Goal: Find specific page/section: Find specific page/section

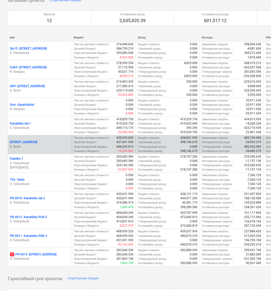
scroll to position [86, 0]
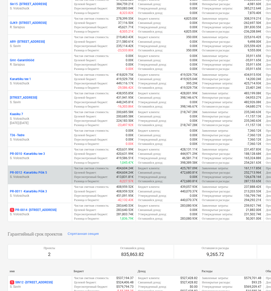
click at [38, 179] on p "S. Voloschuck" at bounding box center [40, 177] width 60 height 4
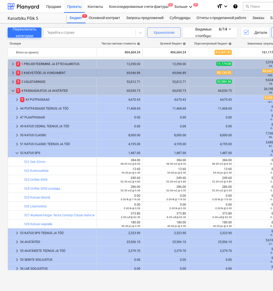
click at [15, 72] on span "keyboard_arrow_right" at bounding box center [13, 73] width 6 height 6
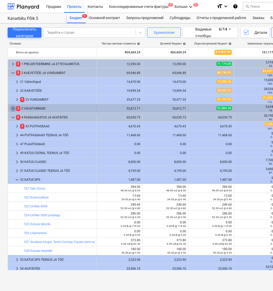
click at [13, 108] on span "keyboard_arrow_right" at bounding box center [13, 108] width 6 height 6
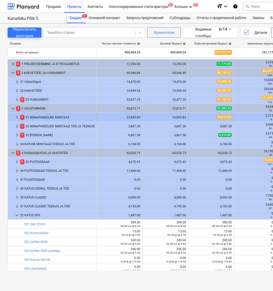
click at [18, 116] on span "keyboard_arrow_right" at bounding box center [17, 117] width 6 height 6
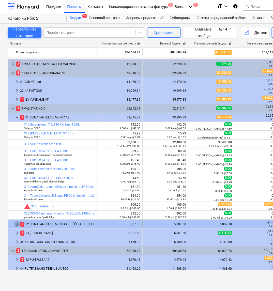
click at [16, 224] on span "keyboard_arrow_right" at bounding box center [17, 224] width 6 height 6
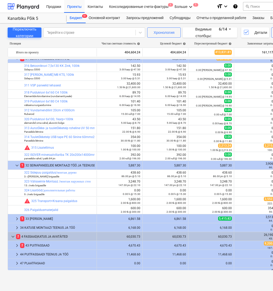
scroll to position [60, 0]
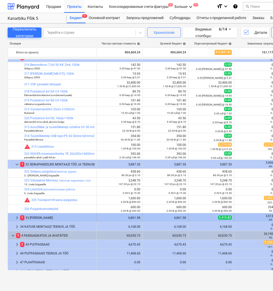
click at [16, 217] on span "keyboard_arrow_right" at bounding box center [17, 218] width 6 height 6
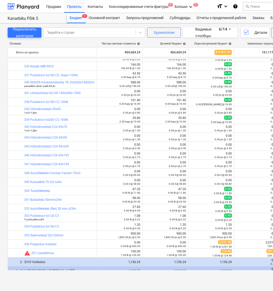
scroll to position [330, 0]
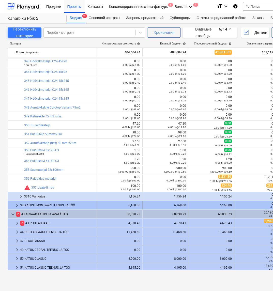
click at [16, 202] on div "keyboard_arrow_right" at bounding box center [17, 205] width 6 height 8
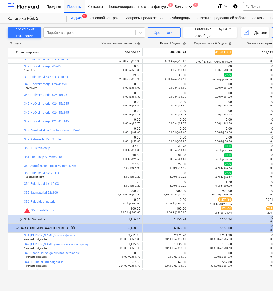
scroll to position [309, 0]
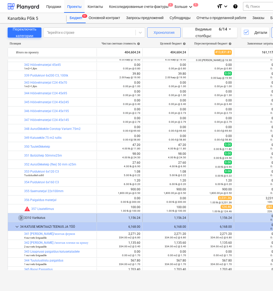
click at [22, 218] on span "keyboard_arrow_right" at bounding box center [21, 218] width 6 height 6
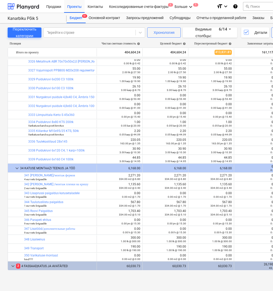
scroll to position [695, 0]
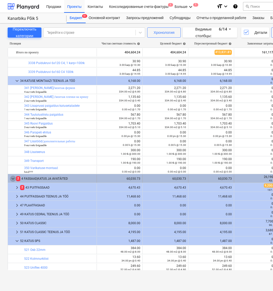
click at [14, 179] on span "keyboard_arrow_down" at bounding box center [13, 179] width 6 height 6
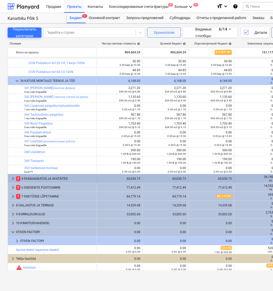
click at [13, 179] on span "keyboard_arrow_right" at bounding box center [13, 179] width 6 height 6
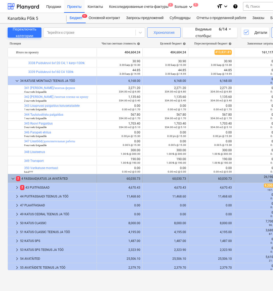
click at [11, 179] on span "keyboard_arrow_down" at bounding box center [13, 179] width 6 height 6
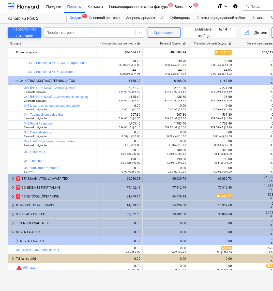
click at [11, 178] on span "keyboard_arrow_right" at bounding box center [13, 179] width 6 height 6
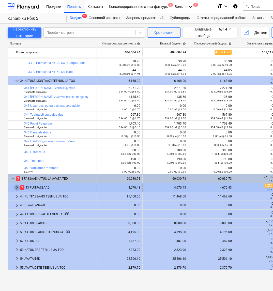
click at [17, 188] on span "keyboard_arrow_right" at bounding box center [17, 188] width 6 height 6
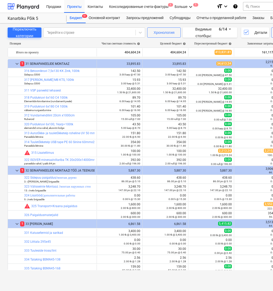
scroll to position [0, 0]
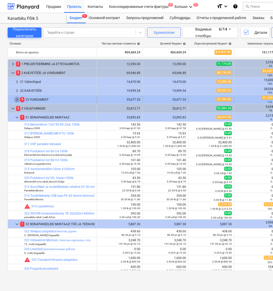
click at [17, 99] on span "keyboard_arrow_right" at bounding box center [17, 100] width 6 height 6
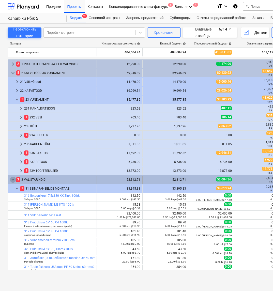
click at [12, 179] on span "keyboard_arrow_down" at bounding box center [13, 180] width 6 height 6
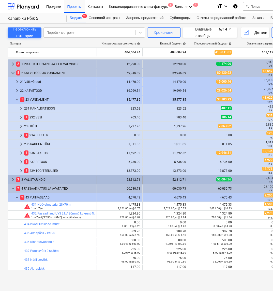
click at [12, 179] on span "keyboard_arrow_right" at bounding box center [13, 180] width 6 height 6
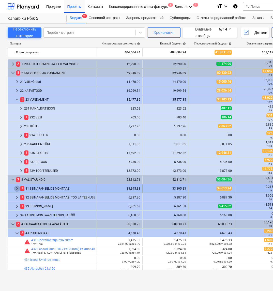
click at [18, 189] on span "keyboard_arrow_right" at bounding box center [17, 189] width 6 height 6
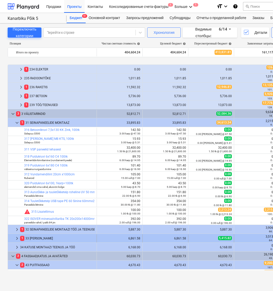
scroll to position [83, 0]
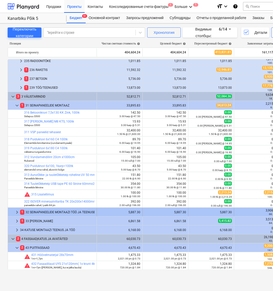
click at [16, 214] on span "keyboard_arrow_right" at bounding box center [17, 212] width 6 height 6
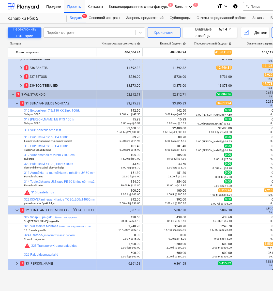
scroll to position [112, 0]
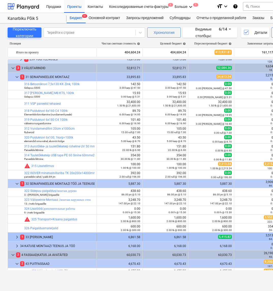
click at [19, 238] on span "keyboard_arrow_right" at bounding box center [17, 237] width 6 height 6
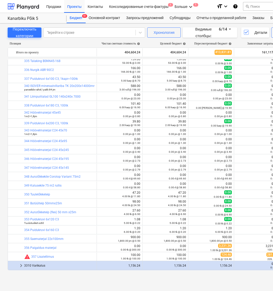
scroll to position [365, 0]
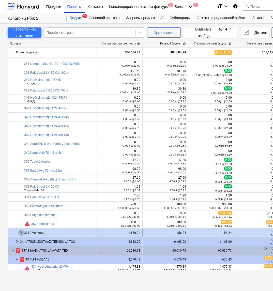
click at [21, 232] on span "keyboard_arrow_right" at bounding box center [21, 233] width 6 height 6
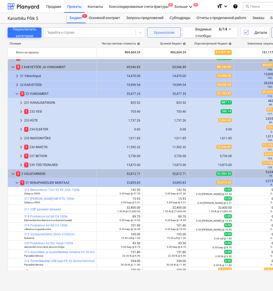
scroll to position [0, 0]
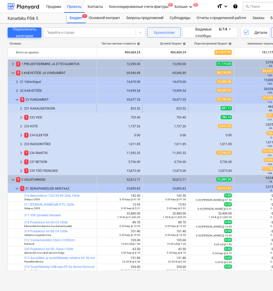
click at [21, 108] on span "keyboard_arrow_right" at bounding box center [21, 108] width 6 height 6
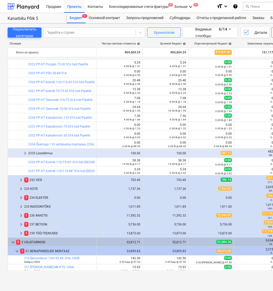
scroll to position [147, 0]
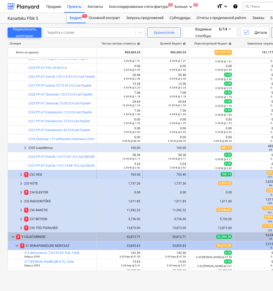
click at [24, 173] on span "1" at bounding box center [26, 174] width 4 height 5
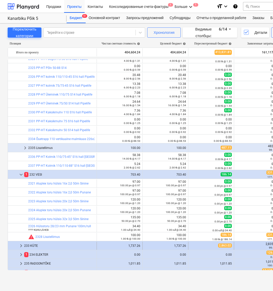
click at [27, 246] on div "233 KÜTE" at bounding box center [59, 246] width 70 height 8
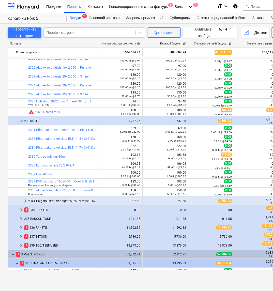
scroll to position [273, 0]
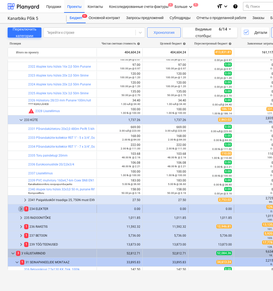
click at [20, 208] on span "keyboard_arrow_right" at bounding box center [21, 209] width 6 height 6
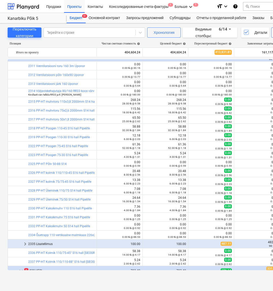
scroll to position [0, 0]
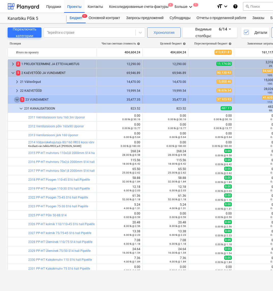
click at [18, 100] on span "keyboard_arrow_down" at bounding box center [17, 100] width 6 height 6
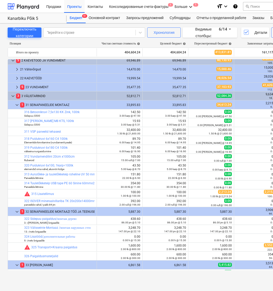
scroll to position [3, 0]
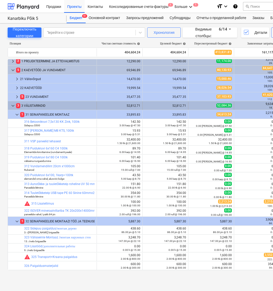
click at [13, 102] on div "keyboard_arrow_down" at bounding box center [13, 106] width 6 height 8
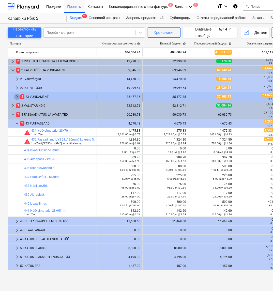
click at [16, 95] on span "keyboard_arrow_right" at bounding box center [17, 97] width 6 height 6
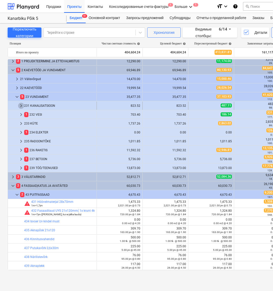
click at [21, 105] on span "keyboard_arrow_right" at bounding box center [21, 106] width 6 height 6
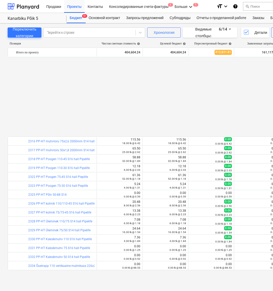
scroll to position [114, 0]
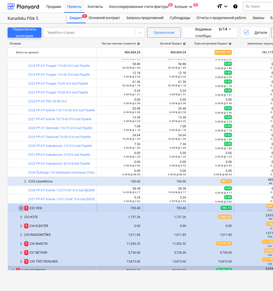
click at [19, 208] on span "keyboard_arrow_right" at bounding box center [21, 208] width 6 height 6
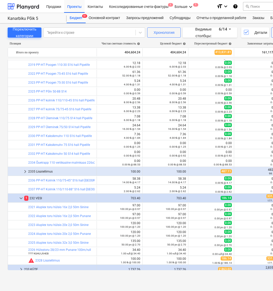
scroll to position [181, 0]
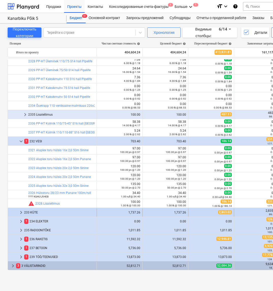
click at [18, 212] on div "keyboard_arrow_right 233 KÜTE" at bounding box center [52, 212] width 89 height 8
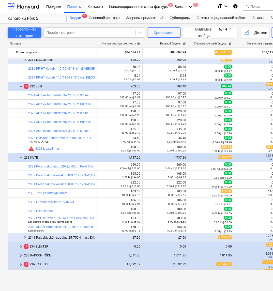
scroll to position [260, 0]
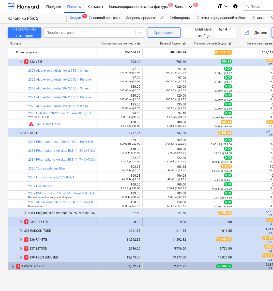
click at [22, 221] on span "keyboard_arrow_right" at bounding box center [21, 222] width 6 height 6
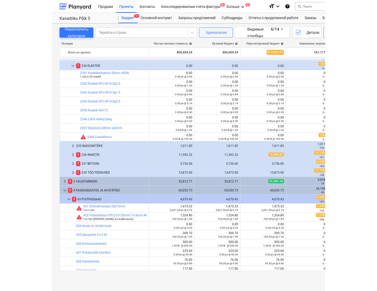
scroll to position [415, 0]
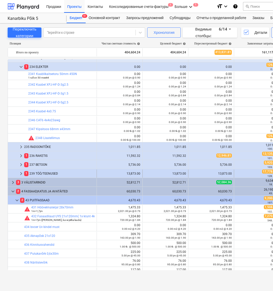
click at [22, 172] on span "keyboard_arrow_right" at bounding box center [21, 174] width 6 height 6
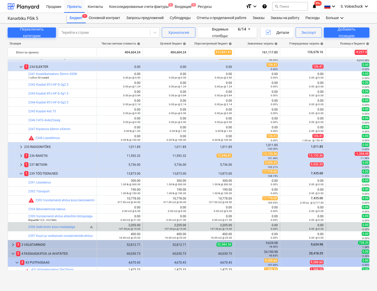
drag, startPoint x: 76, startPoint y: 226, endPoint x: 79, endPoint y: 226, distance: 3.1
click at [79, 226] on div "bar_chart 2396 Sokli krohv koos materjaliga" at bounding box center [61, 227] width 66 height 4
drag, startPoint x: 36, startPoint y: 226, endPoint x: 44, endPoint y: 226, distance: 8.6
click at [44, 226] on link "2396 Sokli krohv koos materjaliga" at bounding box center [51, 227] width 47 height 4
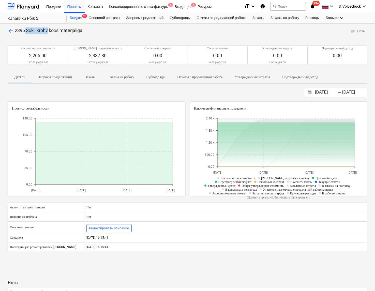
drag, startPoint x: 26, startPoint y: 30, endPoint x: 48, endPoint y: 30, distance: 22.6
click at [48, 30] on span "2396 Sokli krohv koos materjaliga" at bounding box center [49, 30] width 68 height 5
copy span "[PERSON_NAME]"
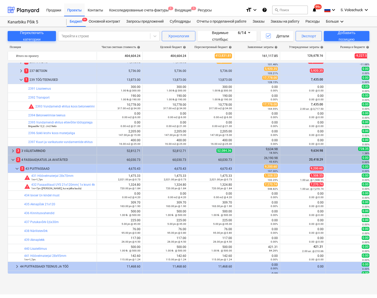
scroll to position [566, 0]
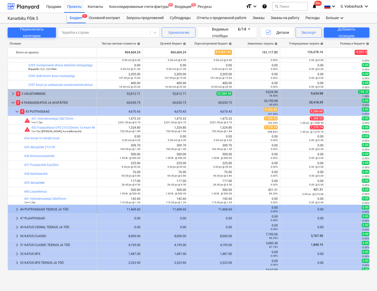
click at [16, 209] on span "keyboard_arrow_right" at bounding box center [17, 209] width 6 height 6
